Goal: Task Accomplishment & Management: Use online tool/utility

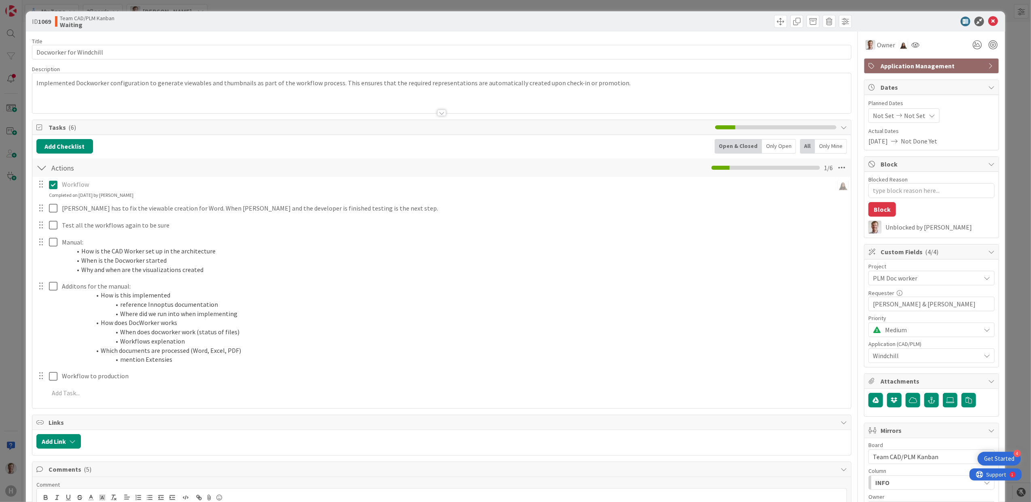
scroll to position [269, 0]
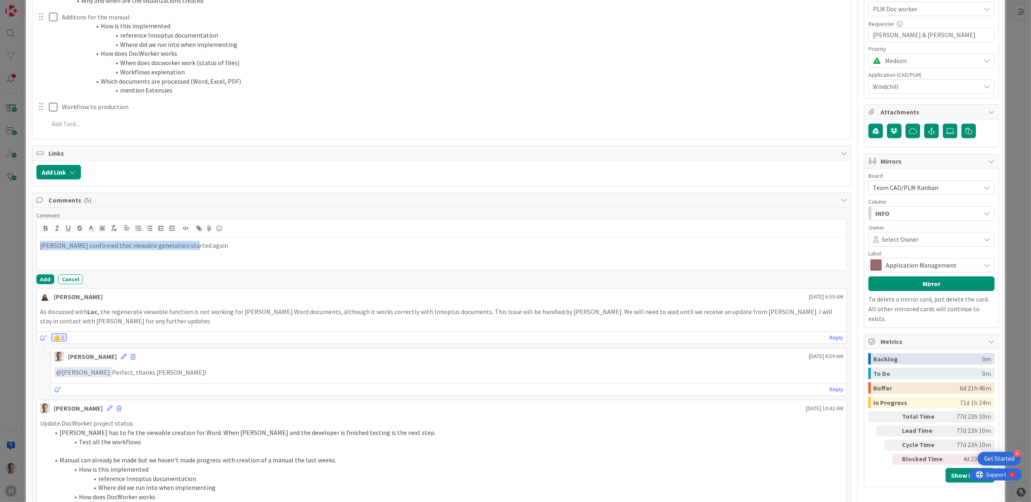
copy p "[PERSON_NAME] confirmed that viewable generation started again"
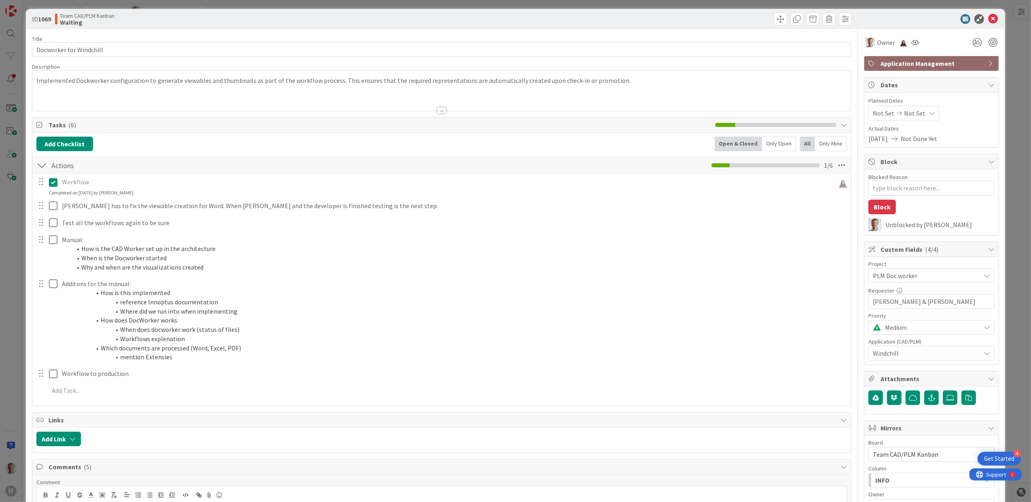
scroll to position [0, 0]
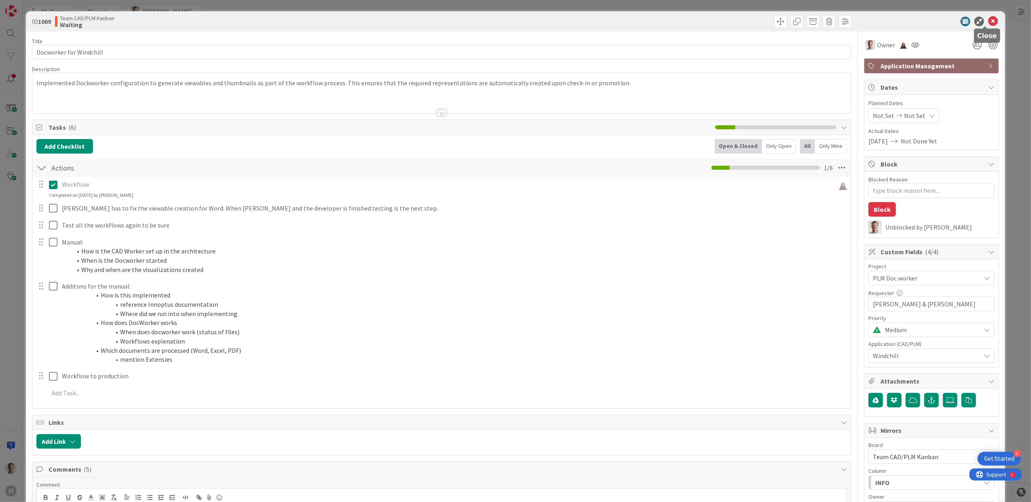
click at [989, 20] on icon at bounding box center [993, 22] width 10 height 10
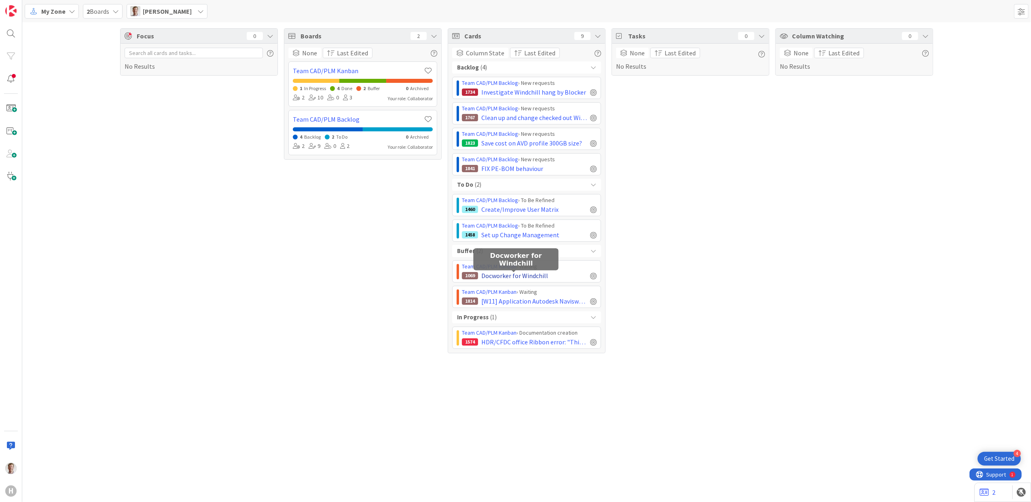
click at [515, 274] on span "Docworker for Windchill" at bounding box center [514, 276] width 67 height 10
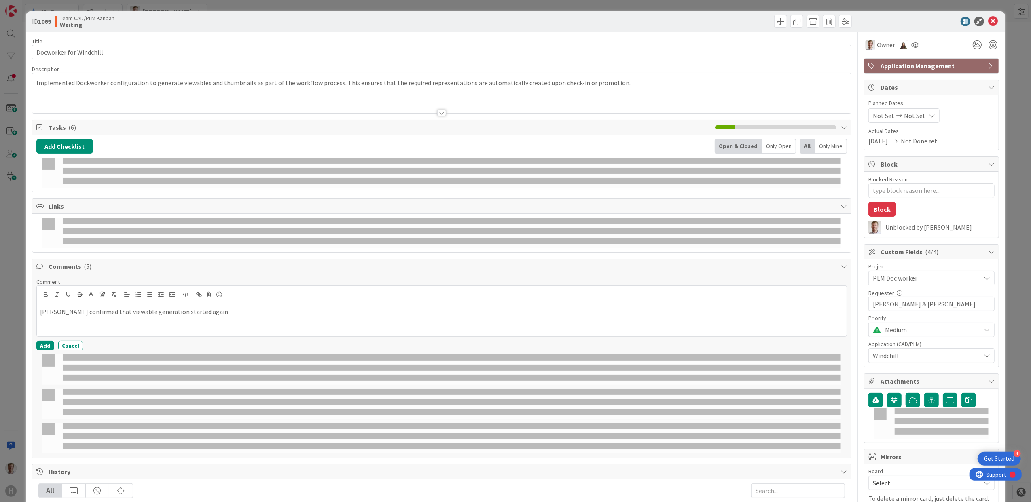
type textarea "x"
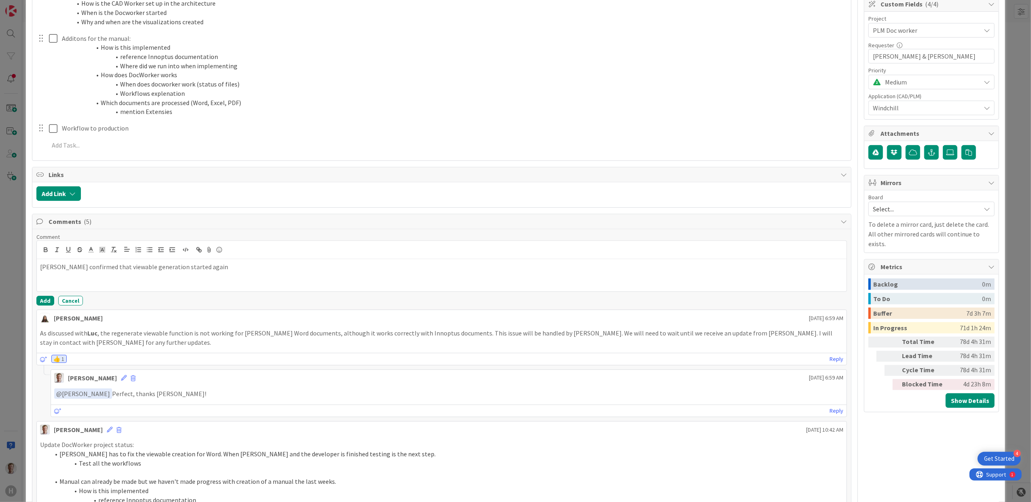
scroll to position [323, 0]
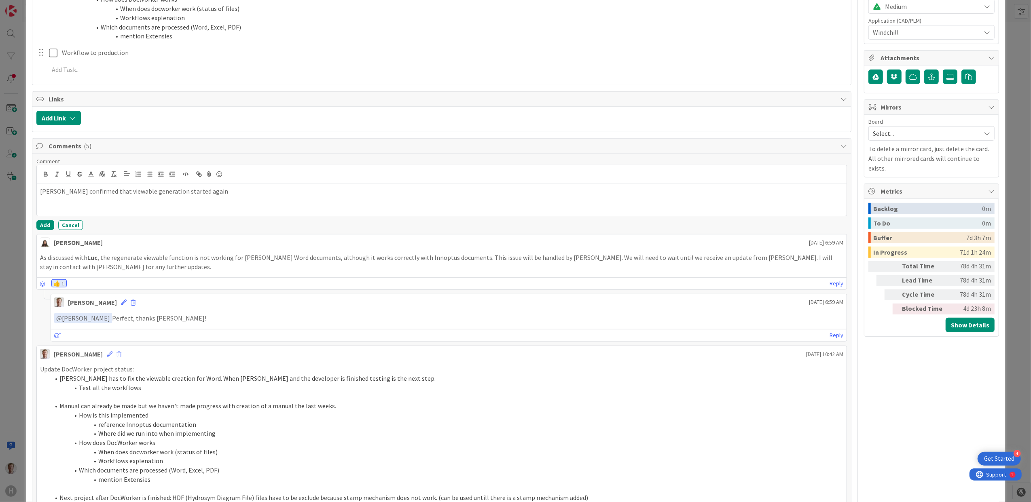
click at [209, 196] on p "[PERSON_NAME] confirmed that viewable generation started again" at bounding box center [441, 191] width 803 height 9
click at [201, 191] on p "[PERSON_NAME] confirmed that viewable generation started again" at bounding box center [441, 191] width 803 height 9
click at [38, 224] on button "Add" at bounding box center [45, 225] width 18 height 10
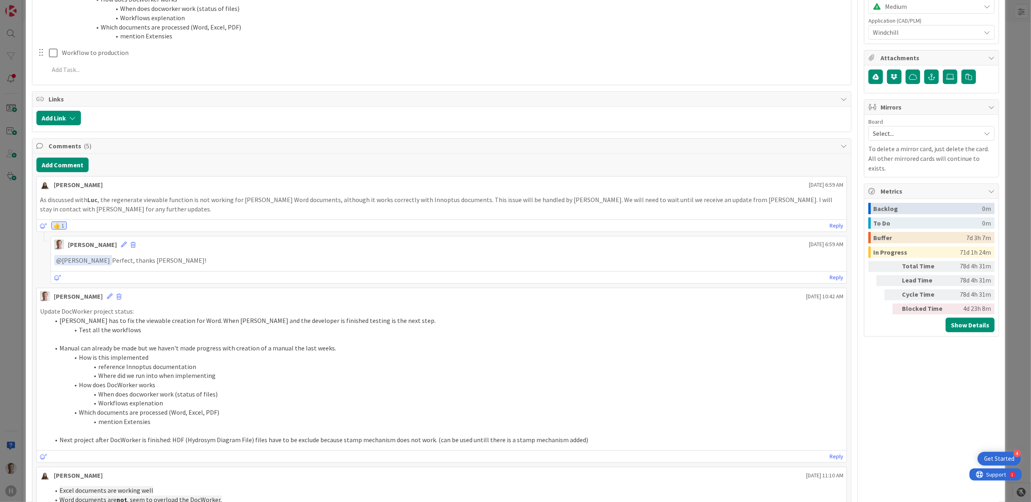
type textarea "x"
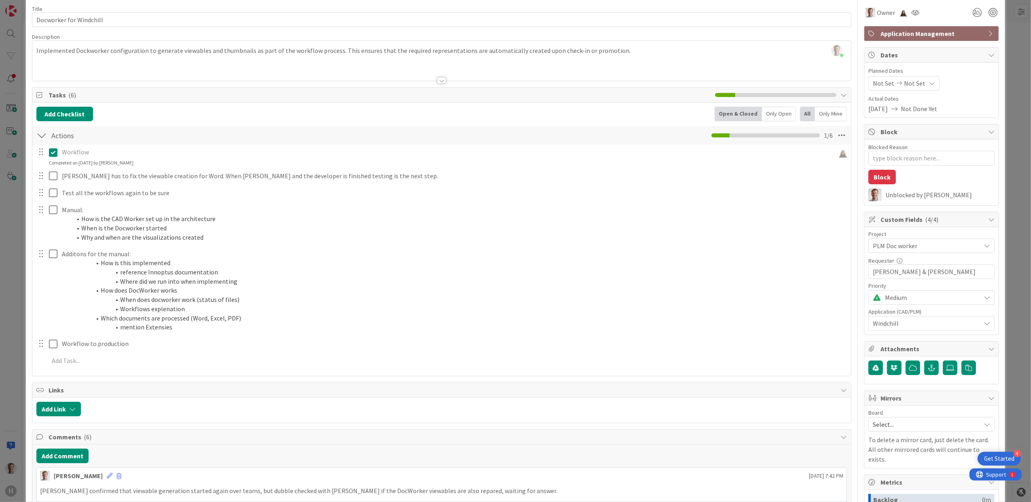
scroll to position [0, 0]
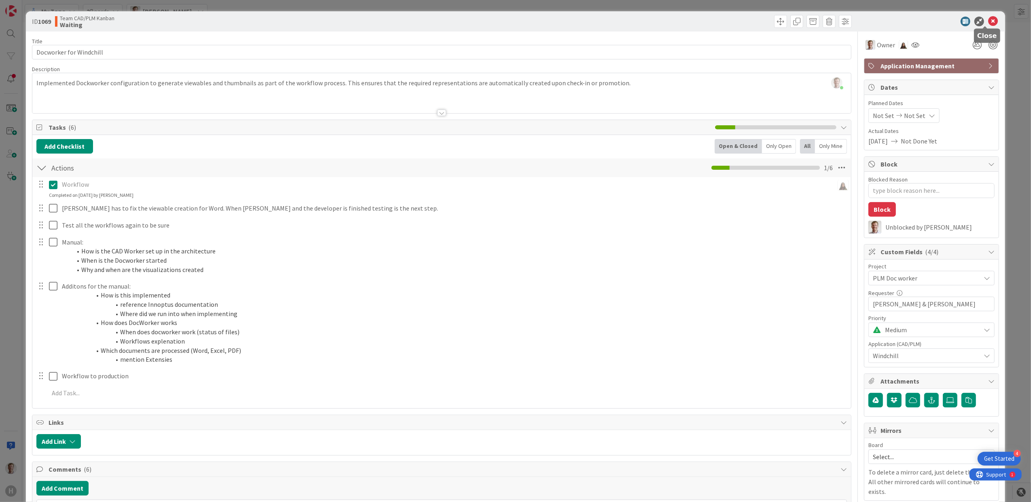
click at [988, 18] on icon at bounding box center [993, 22] width 10 height 10
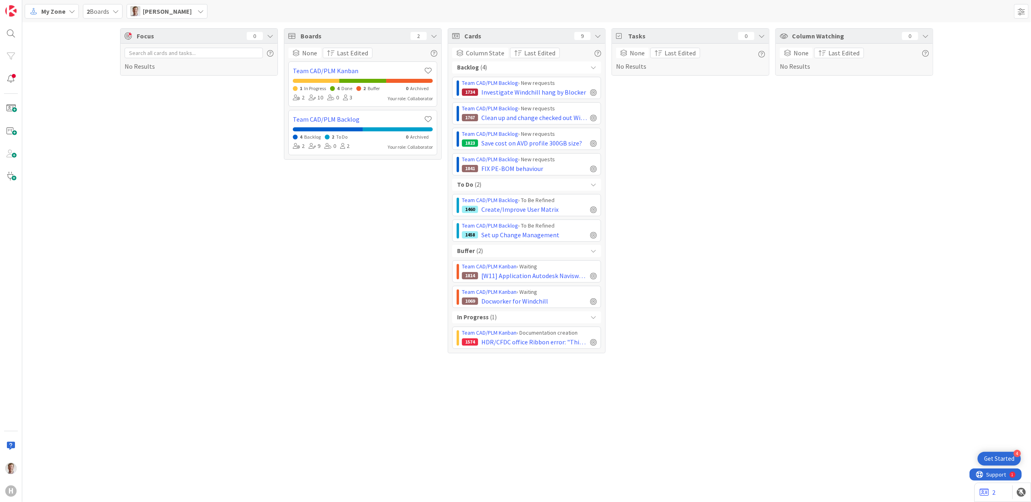
click at [194, 227] on div "Focus 0 No Results" at bounding box center [199, 190] width 158 height 325
